Goal: Go to known website: Go to known website

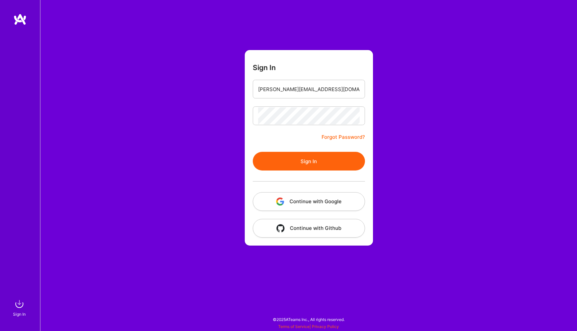
click at [297, 201] on button "Continue with Google" at bounding box center [309, 201] width 112 height 19
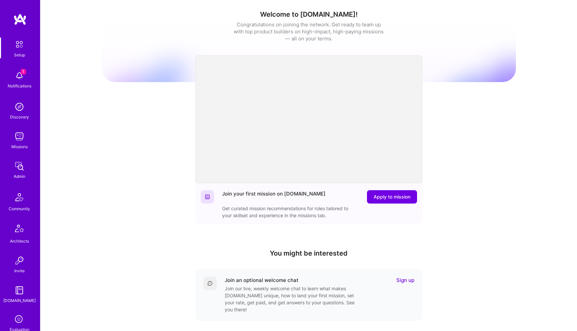
click at [18, 139] on img at bounding box center [19, 136] width 13 height 13
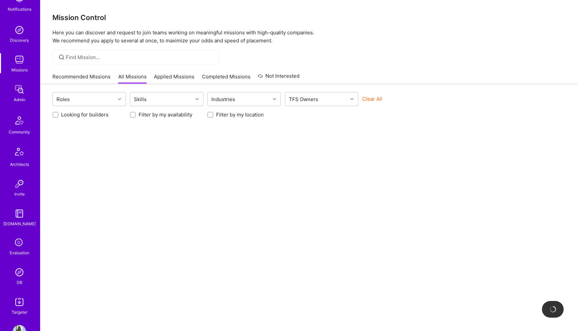
scroll to position [97, 0]
